Goal: Information Seeking & Learning: Learn about a topic

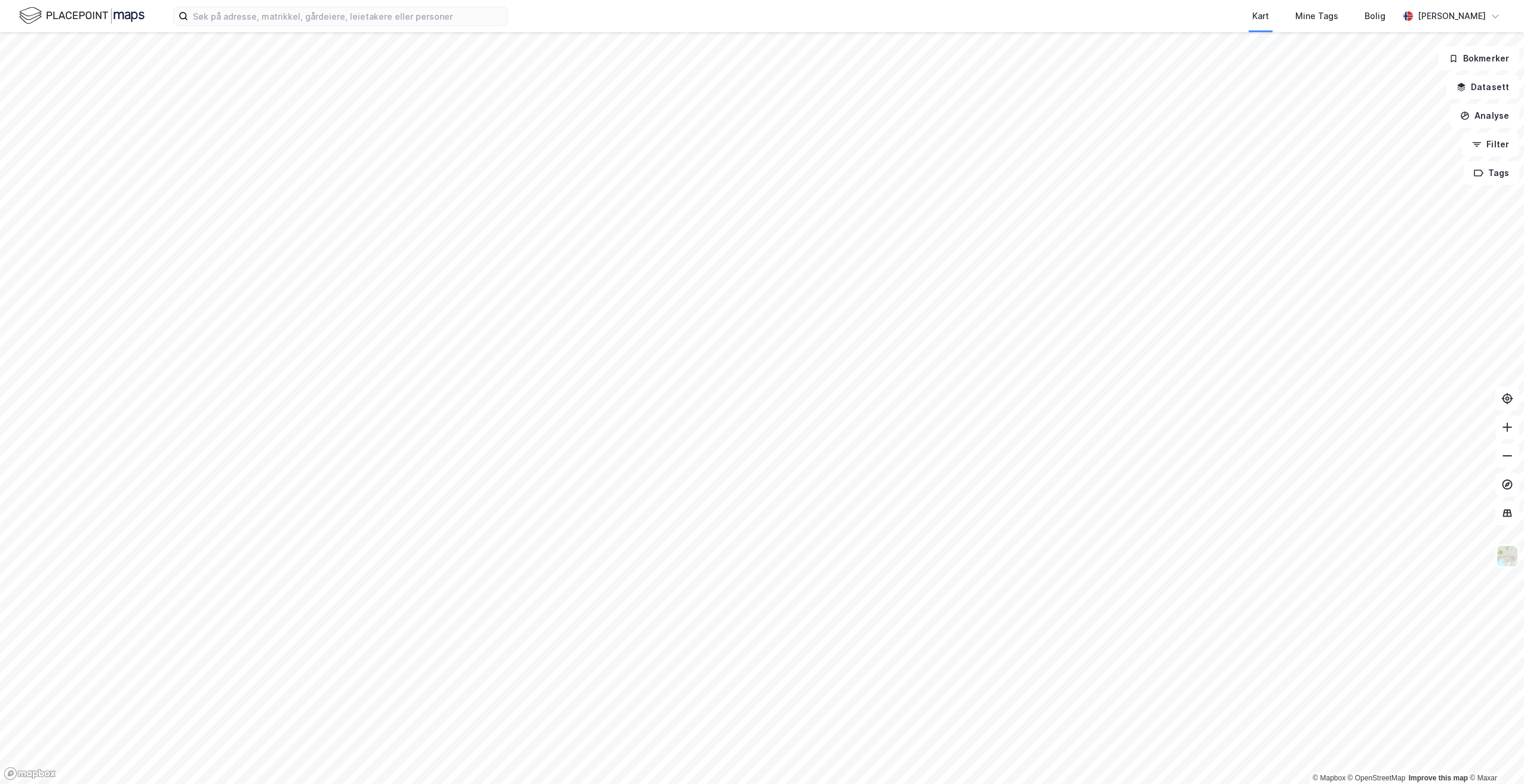
click at [284, 26] on div "Kart Mine Tags Bolig [PERSON_NAME]" at bounding box center [762, 16] width 1524 height 32
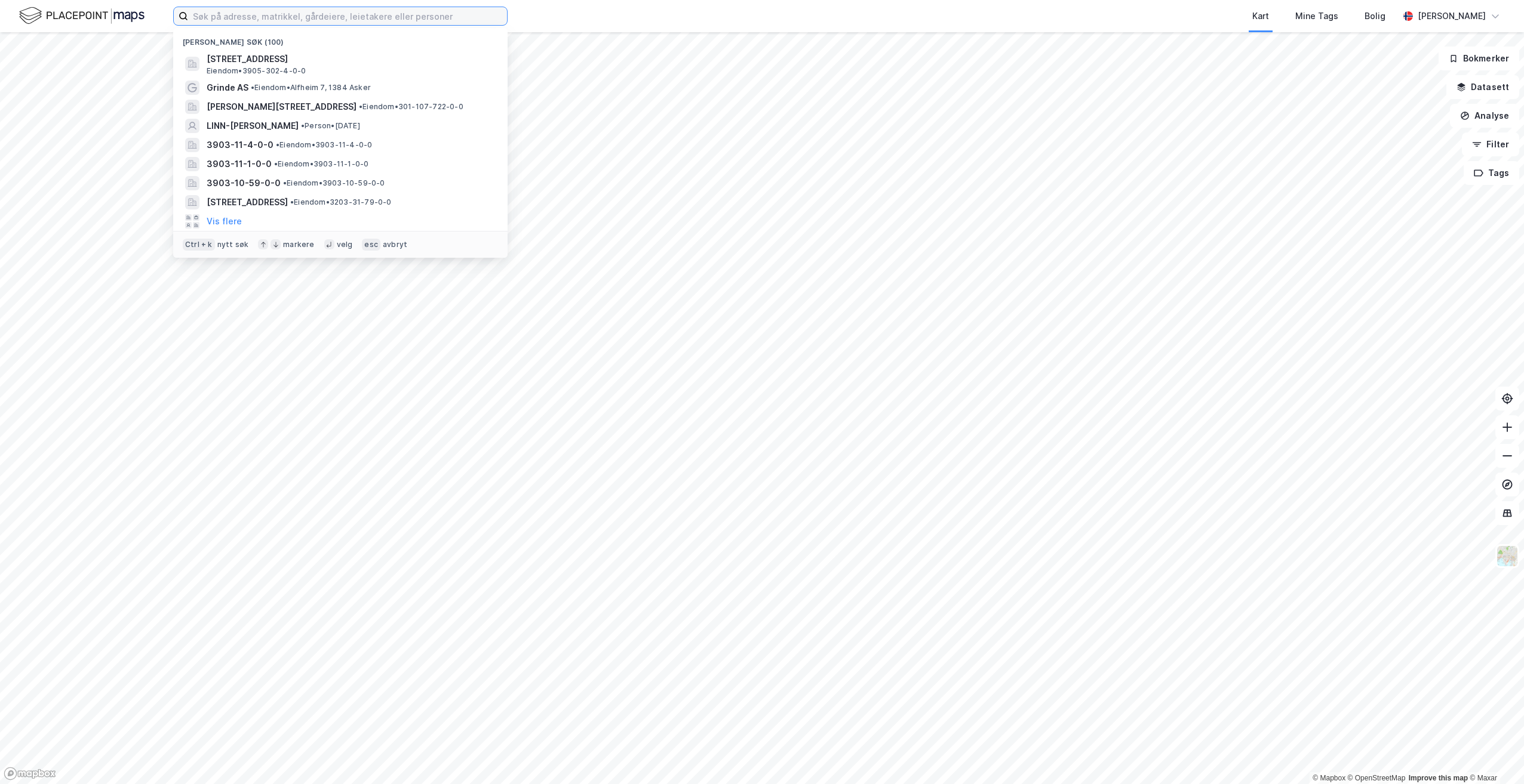
click at [283, 20] on input at bounding box center [347, 16] width 319 height 18
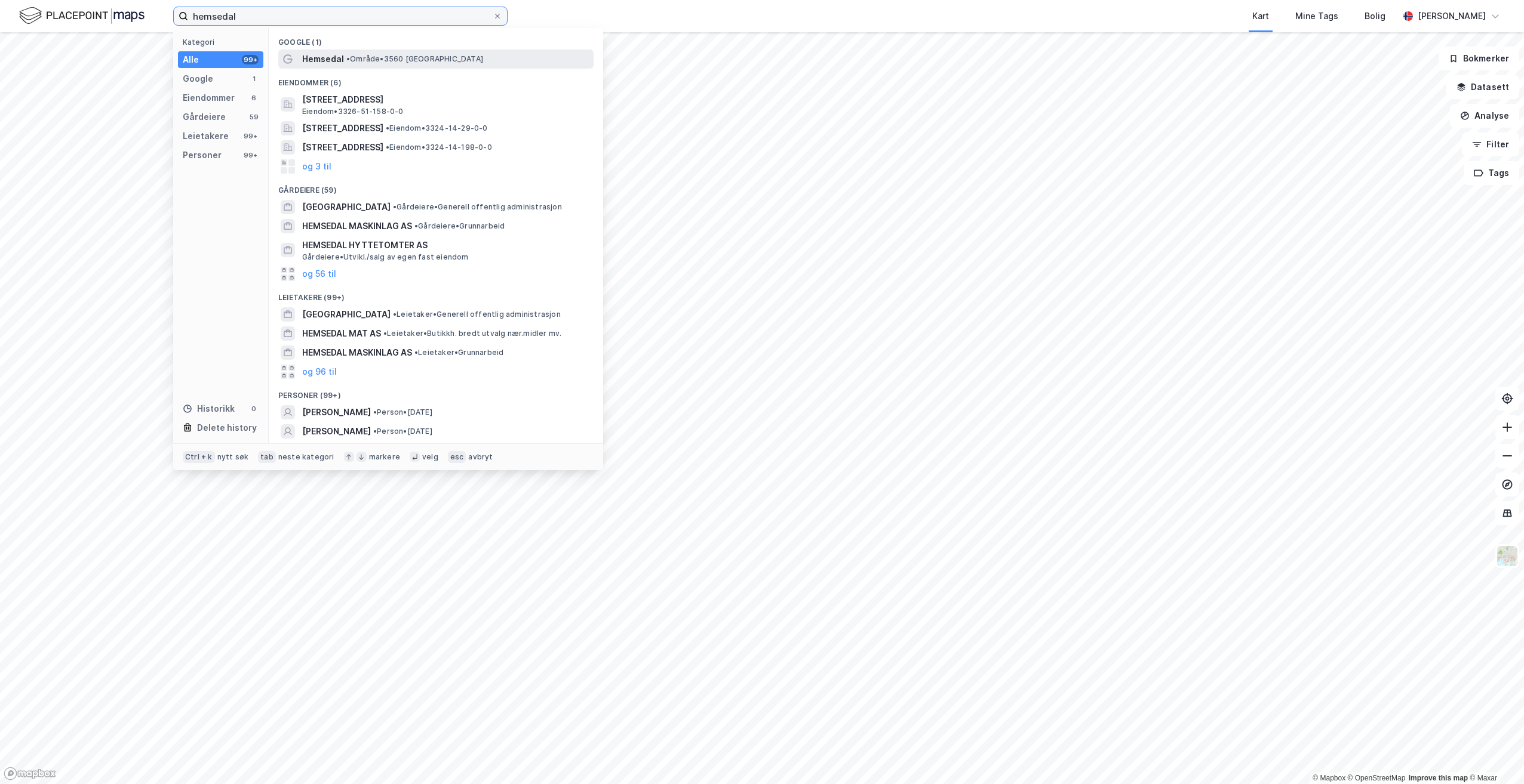
type input "hemsedal"
click at [373, 62] on span "• Område • 3560 [GEOGRAPHIC_DATA]" at bounding box center [415, 58] width 137 height 9
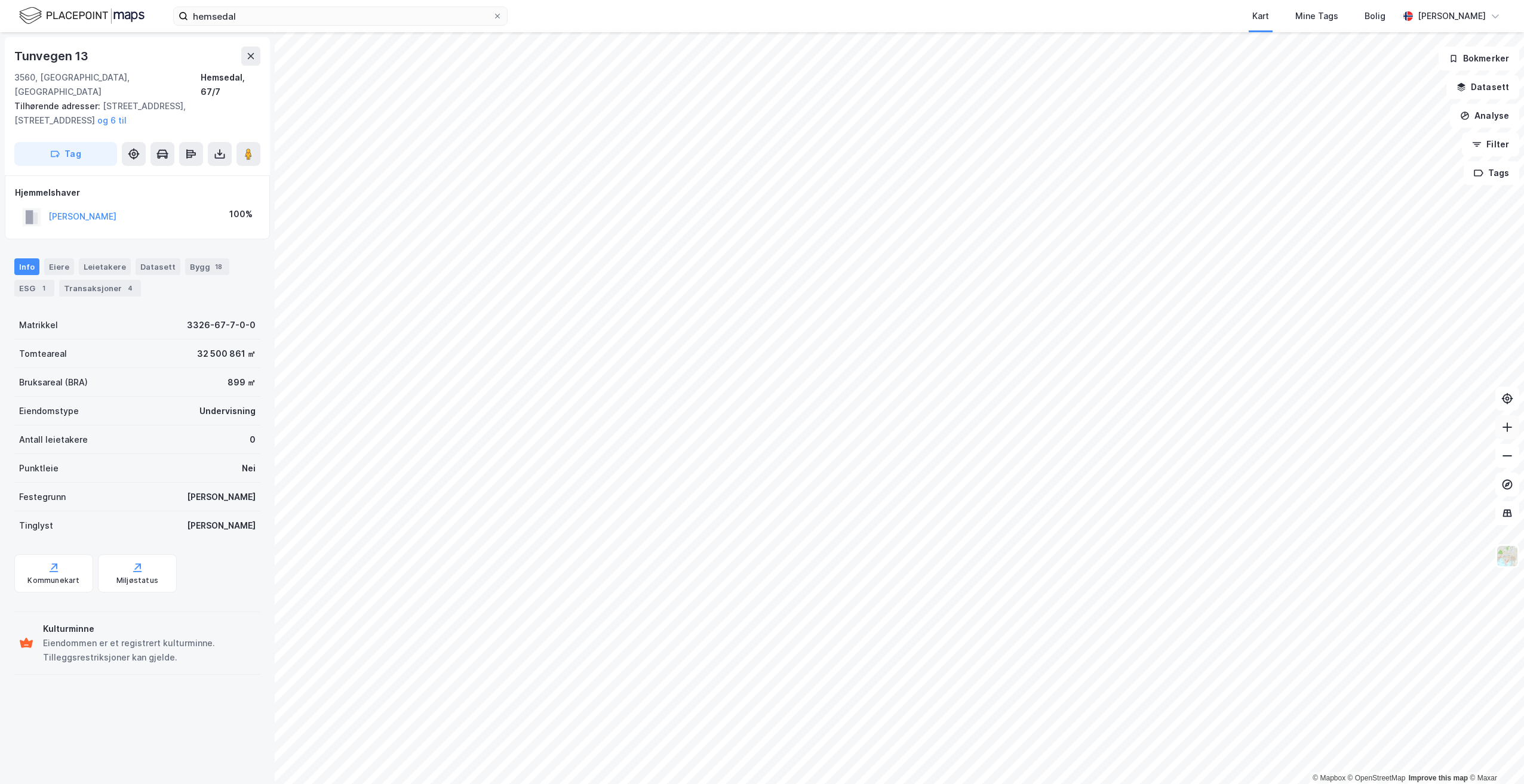
click at [1510, 428] on icon at bounding box center [1507, 427] width 12 height 12
click at [899, 9] on div "hemsedal Kart Mine Tags Bolig [PERSON_NAME] © Mapbox © OpenStreetMap Improve th…" at bounding box center [762, 392] width 1524 height 784
click at [1512, 426] on icon at bounding box center [1507, 427] width 12 height 12
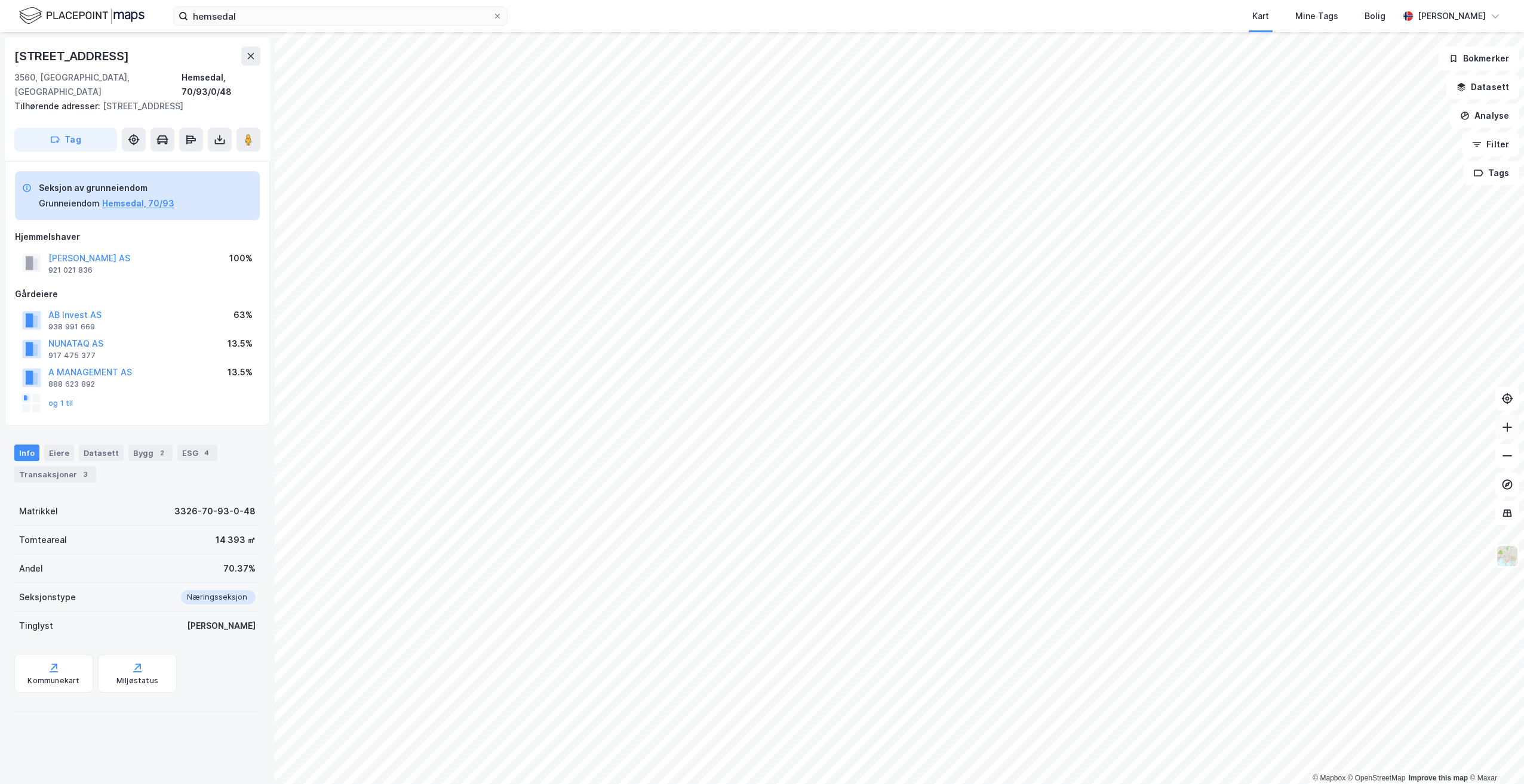
click at [1507, 426] on icon at bounding box center [1507, 427] width 12 height 12
click at [1510, 428] on icon at bounding box center [1507, 427] width 12 height 12
